Goal: Task Accomplishment & Management: Manage account settings

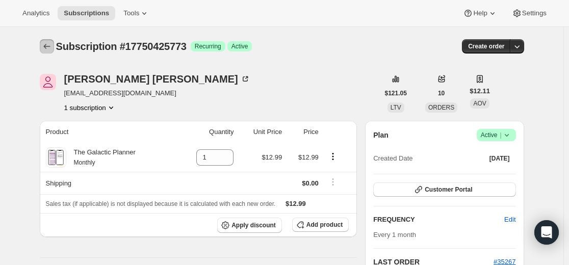
drag, startPoint x: 50, startPoint y: 47, endPoint x: 52, endPoint y: 41, distance: 6.5
click at [50, 45] on icon "Subscriptions" at bounding box center [47, 46] width 10 height 10
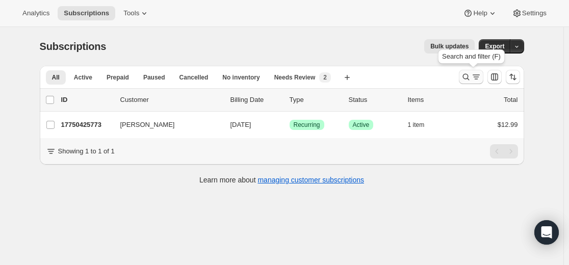
click at [465, 77] on icon "Search and filter results" at bounding box center [466, 77] width 10 height 10
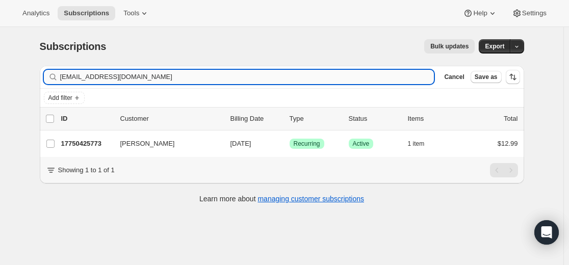
click at [334, 74] on input "[EMAIL_ADDRESS][DOMAIN_NAME]" at bounding box center [247, 77] width 374 height 14
type input "[EMAIL_ADDRESS][DOMAIN_NAME]"
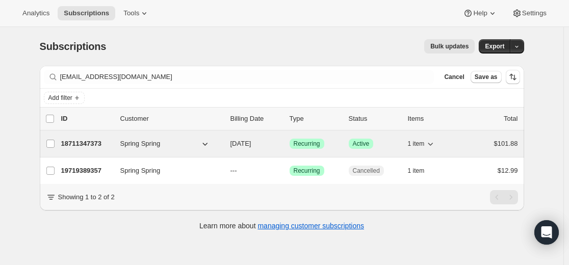
click at [93, 143] on p "18711347373" at bounding box center [86, 144] width 51 height 10
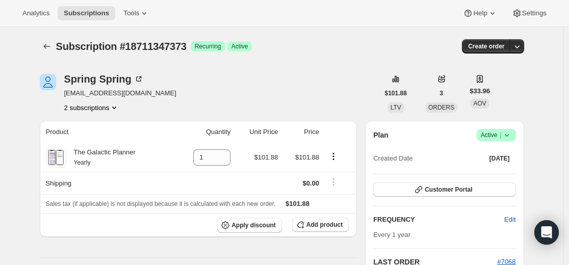
click at [512, 135] on icon at bounding box center [507, 135] width 10 height 10
